Goal: Task Accomplishment & Management: Complete application form

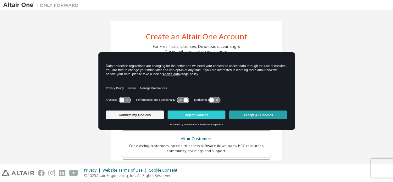
click at [264, 114] on button "Accept All Cookies" at bounding box center [258, 114] width 58 height 9
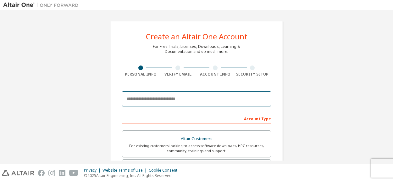
click at [155, 98] on input "email" at bounding box center [196, 98] width 149 height 15
type input "**********"
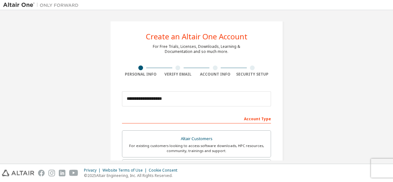
click at [254, 119] on div "Account Type" at bounding box center [196, 118] width 149 height 10
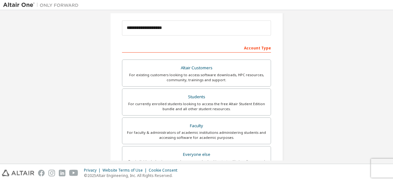
scroll to position [71, 0]
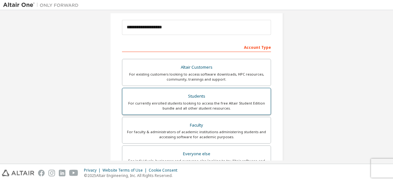
click at [202, 105] on div "For currently enrolled students looking to access the free Altair Student Editi…" at bounding box center [196, 106] width 141 height 10
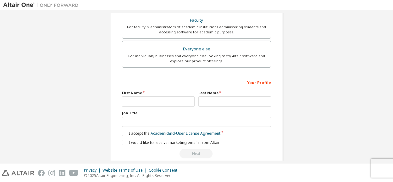
scroll to position [177, 0]
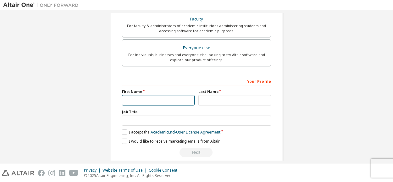
click at [136, 99] on input "text" at bounding box center [158, 100] width 73 height 10
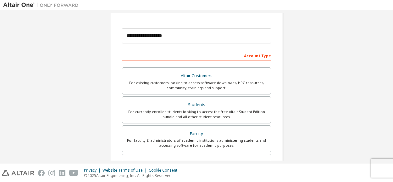
scroll to position [63, 0]
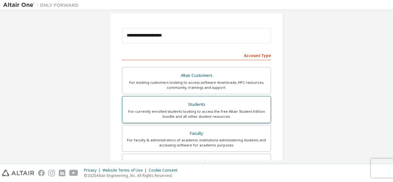
click at [232, 113] on div "For currently enrolled students looking to access the free Altair Student Editi…" at bounding box center [196, 114] width 141 height 10
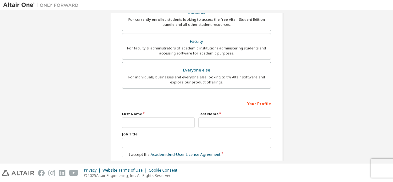
scroll to position [161, 0]
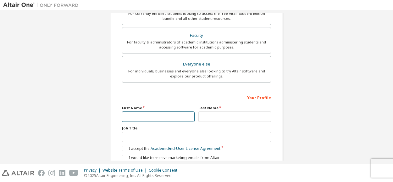
click at [137, 115] on input "text" at bounding box center [158, 116] width 73 height 10
type input "**********"
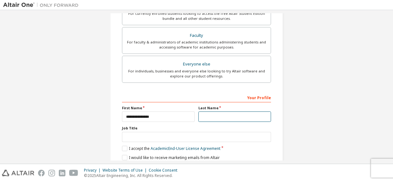
click at [203, 118] on input "text" at bounding box center [234, 116] width 73 height 10
type input "****"
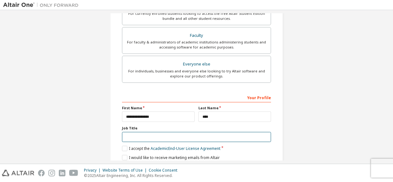
click at [137, 138] on input "text" at bounding box center [196, 137] width 149 height 10
type input "**********"
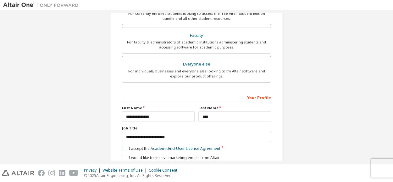
click at [123, 145] on label "I accept the Academic End-User License Agreement" at bounding box center [171, 147] width 98 height 5
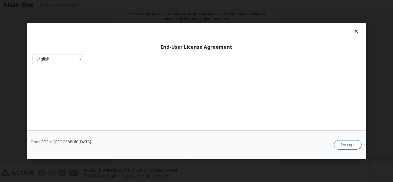
click at [343, 144] on button "I Accept" at bounding box center [348, 144] width 28 height 9
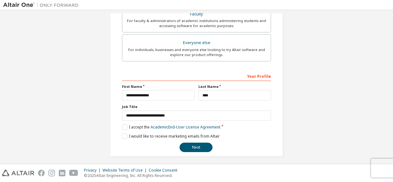
scroll to position [184, 0]
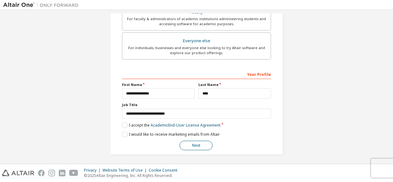
click at [193, 147] on button "Next" at bounding box center [195, 144] width 33 height 9
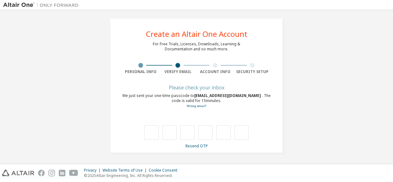
scroll to position [3, 0]
type input "*"
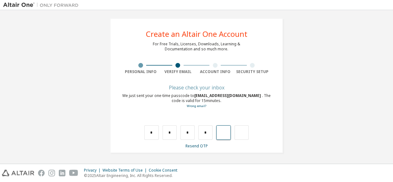
type input "*"
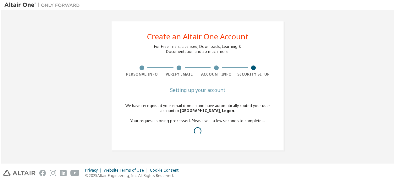
scroll to position [0, 0]
